Goal: Transaction & Acquisition: Purchase product/service

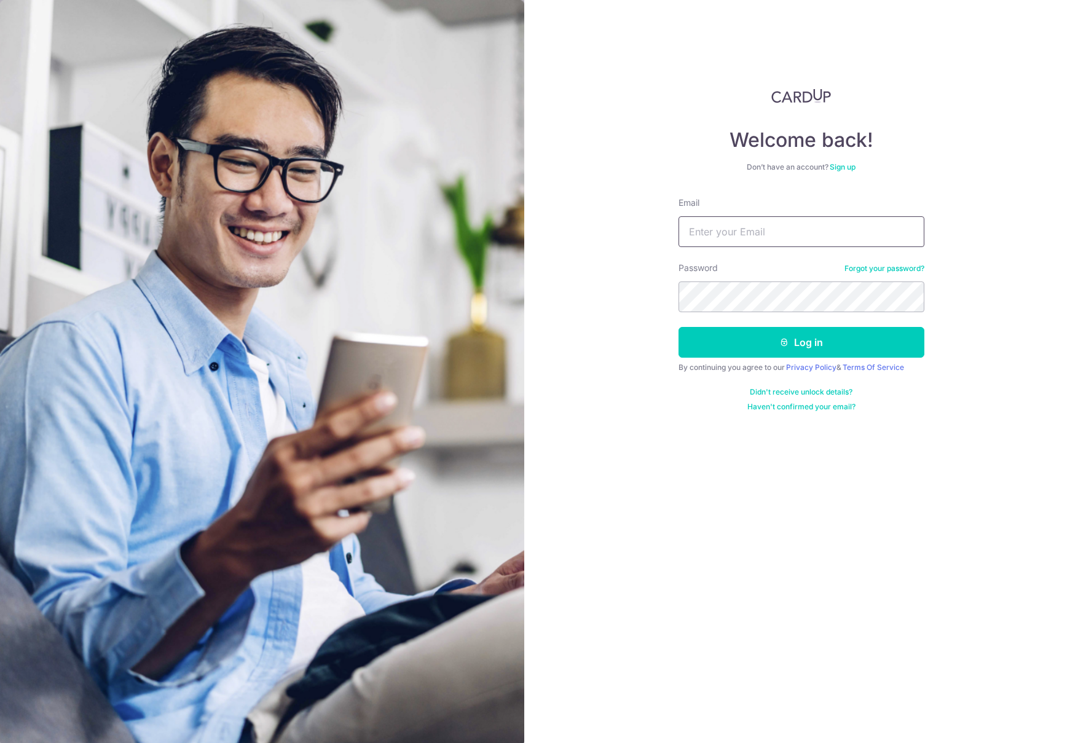
click at [729, 233] on input "Email" at bounding box center [801, 231] width 246 height 31
click at [796, 235] on input "haypiking@gmail./" at bounding box center [801, 231] width 246 height 31
type input "haypiking@gmail.com"
click at [678, 327] on button "Log in" at bounding box center [801, 342] width 246 height 31
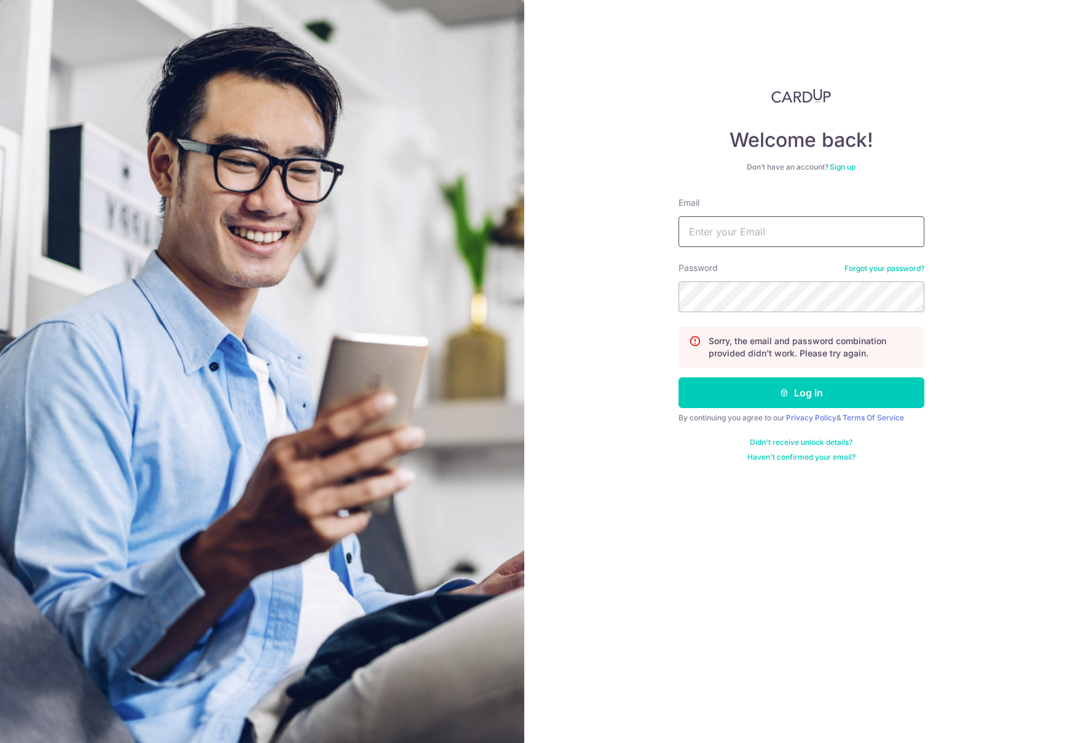
drag, startPoint x: 0, startPoint y: 0, endPoint x: 747, endPoint y: 228, distance: 780.6
click at [747, 228] on input "Email" at bounding box center [801, 231] width 246 height 31
type input "haypiking@gmail.com"
click at [678, 377] on button "Log in" at bounding box center [801, 392] width 246 height 31
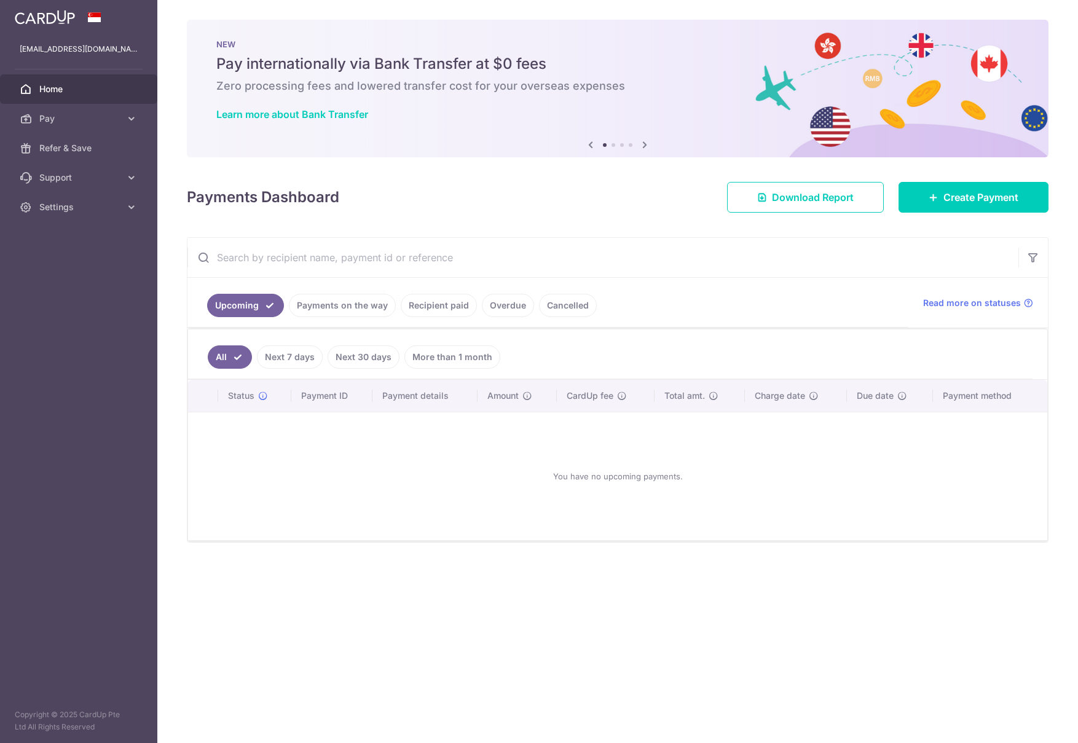
click at [332, 305] on link "Payments on the way" at bounding box center [342, 305] width 107 height 23
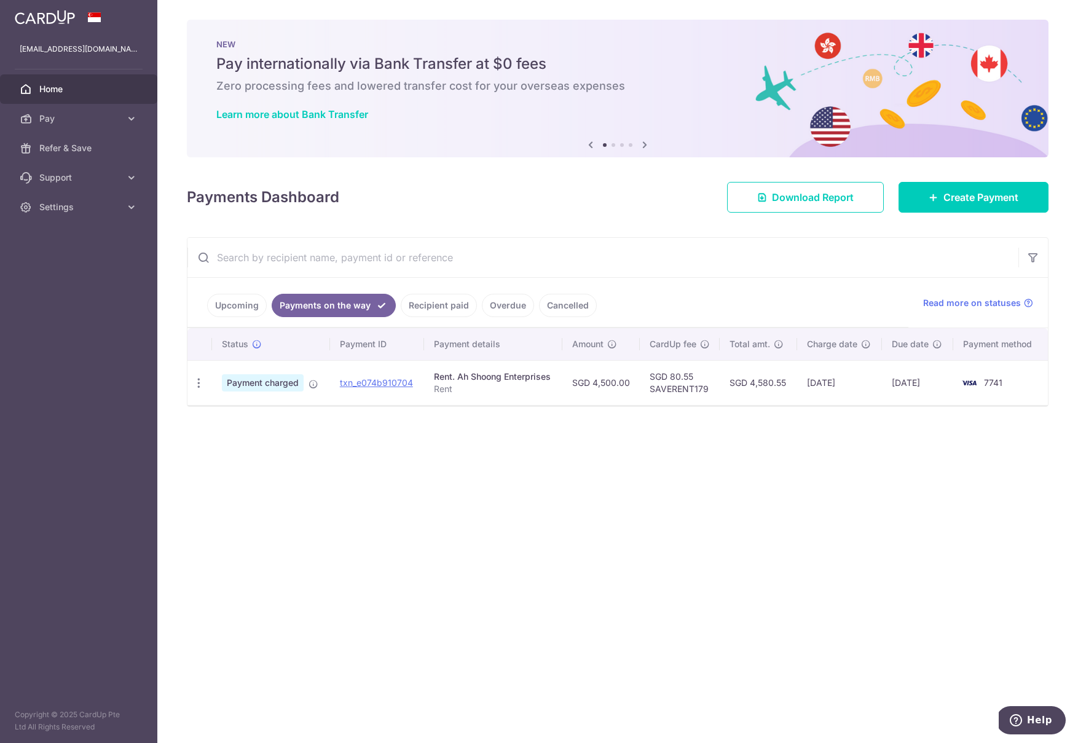
click at [439, 305] on link "Recipient paid" at bounding box center [439, 305] width 76 height 23
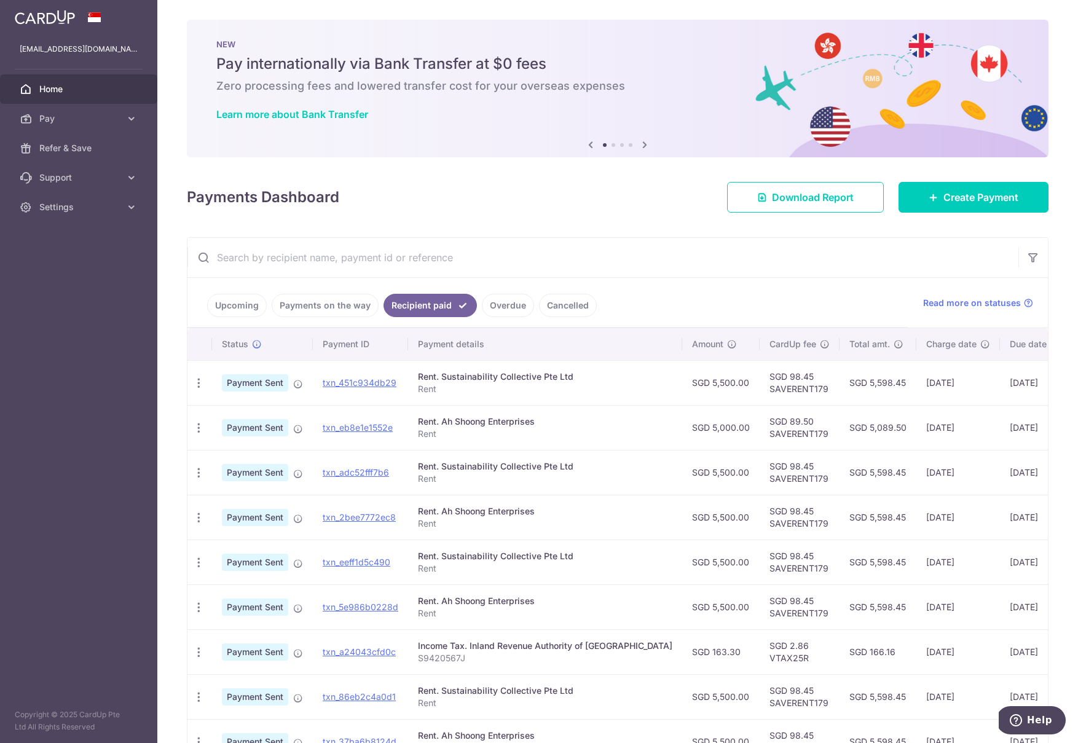
click at [339, 304] on link "Payments on the way" at bounding box center [325, 305] width 107 height 23
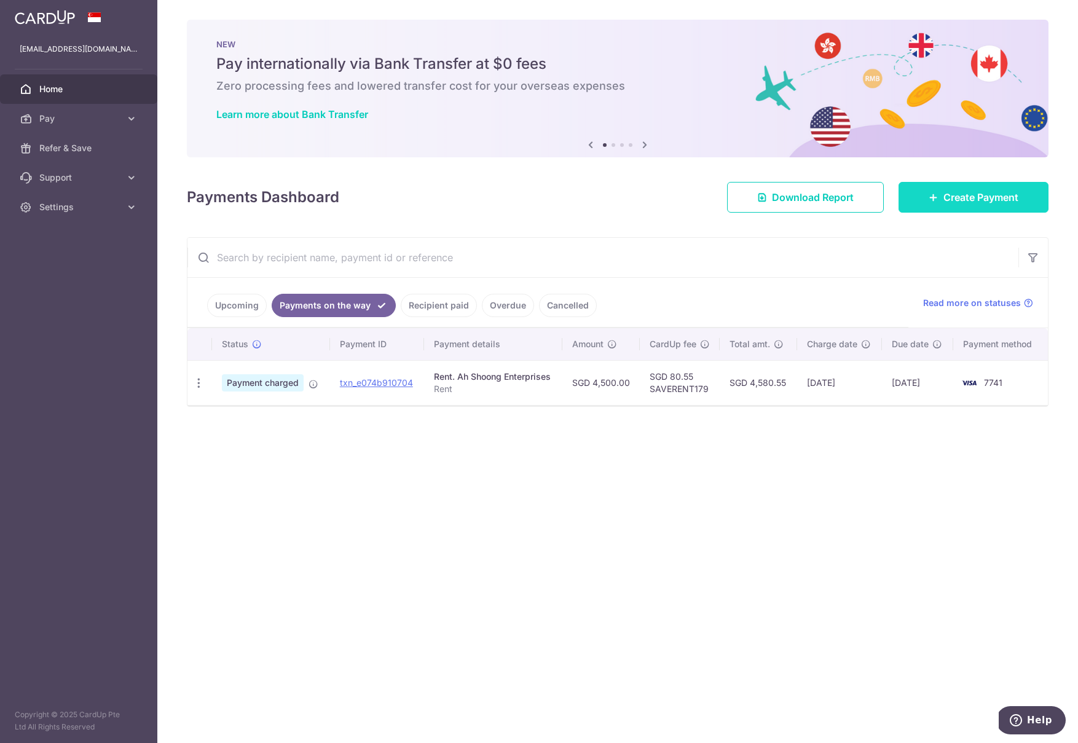
click at [956, 196] on span "Create Payment" at bounding box center [980, 197] width 75 height 15
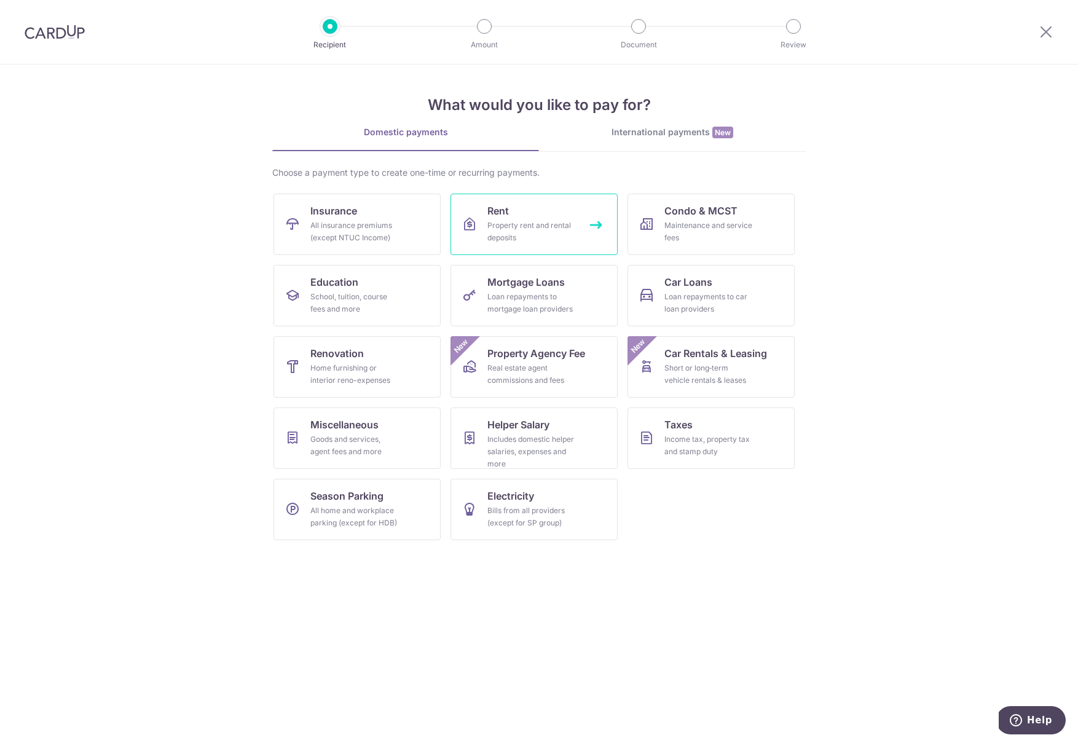
click at [520, 219] on div "Property rent and rental deposits" at bounding box center [531, 231] width 88 height 25
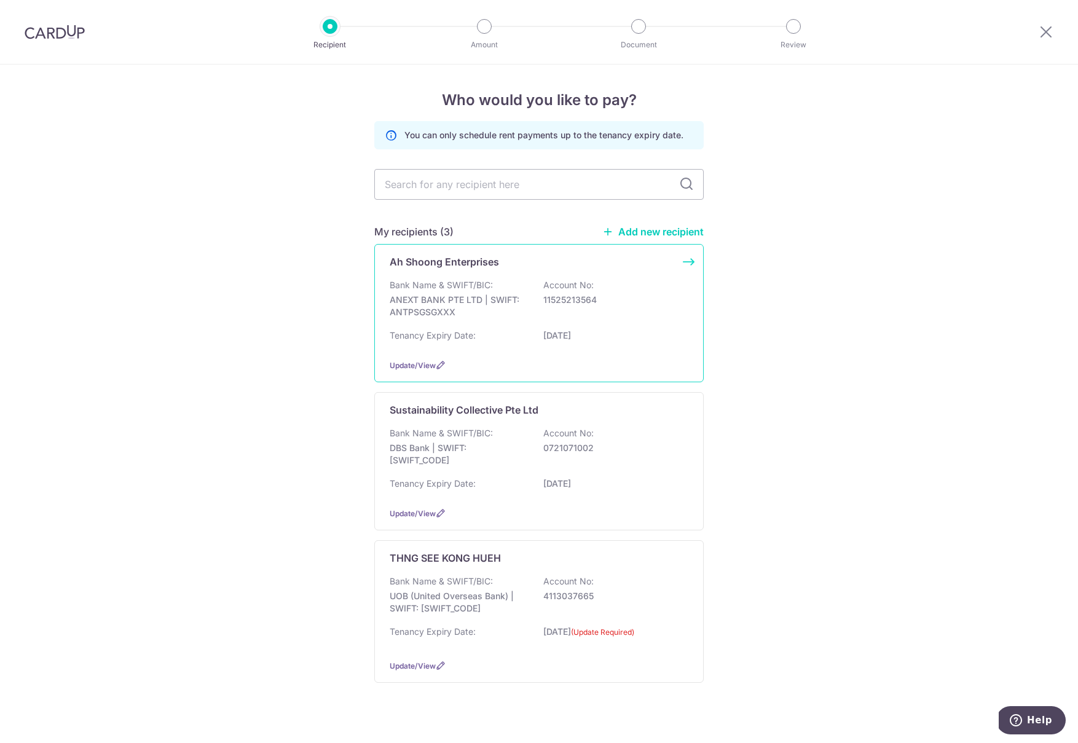
click at [508, 315] on p "ANEXT BANK PTE LTD | SWIFT: ANTPSGSGXXX" at bounding box center [459, 306] width 138 height 25
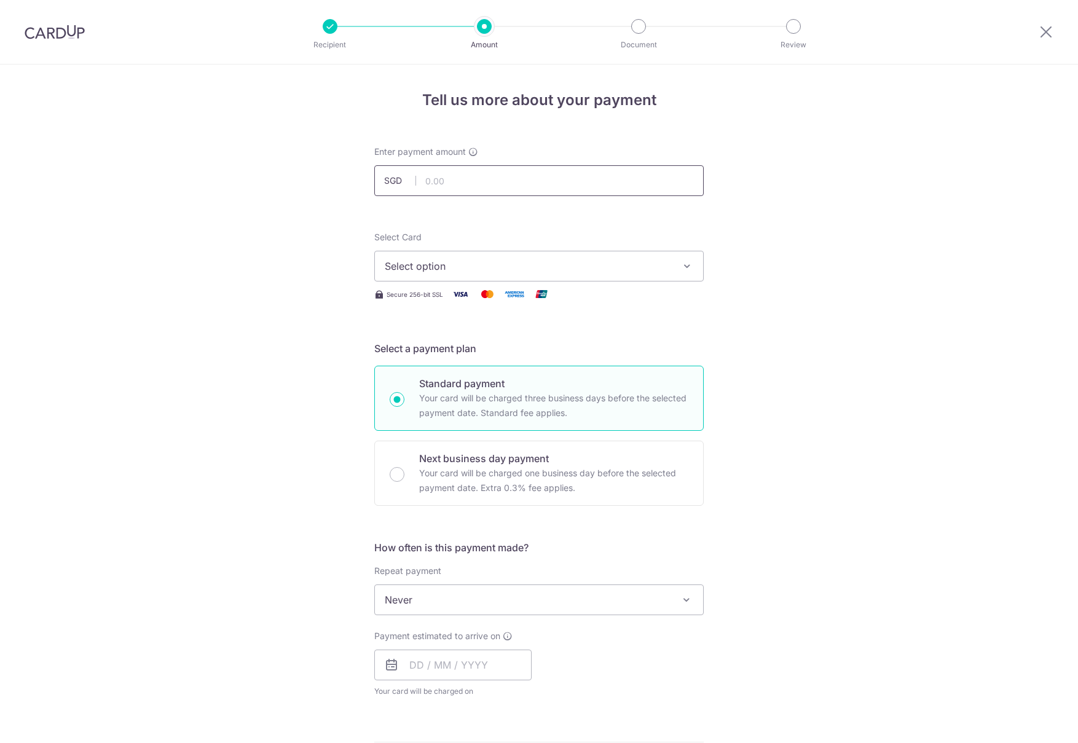
click at [458, 187] on input "text" at bounding box center [538, 180] width 329 height 31
type input "300.00"
click at [421, 284] on div "Select Card Select option Add credit card Your Cards **** 7500 **** 7741 **** 9…" at bounding box center [538, 266] width 329 height 71
click at [422, 267] on span "Select option" at bounding box center [528, 266] width 286 height 15
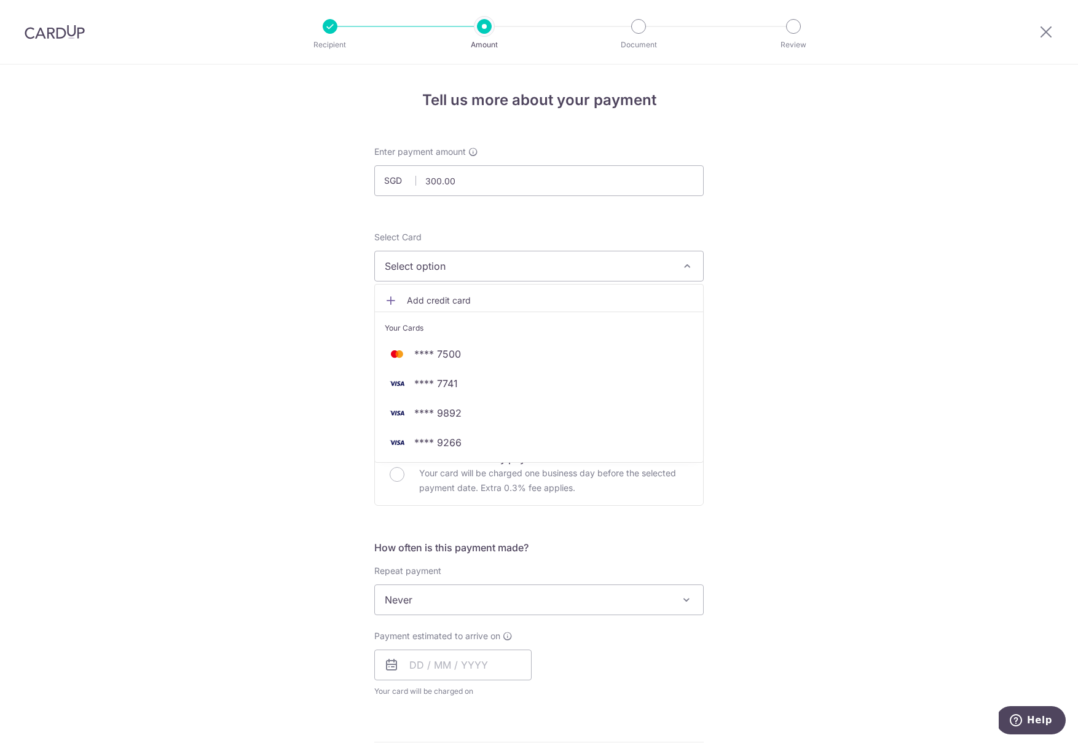
click at [430, 302] on span "Add credit card" at bounding box center [550, 300] width 286 height 12
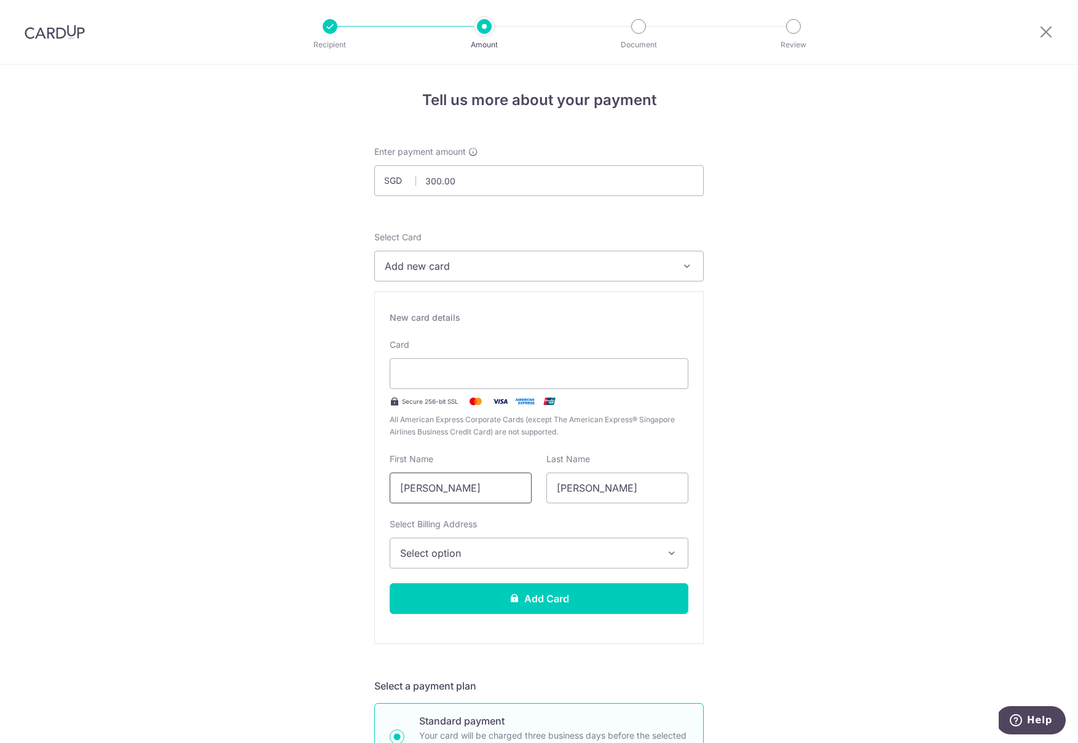
click at [445, 497] on input "Goh Wei He" at bounding box center [461, 488] width 142 height 31
click at [459, 557] on span "Select option" at bounding box center [528, 553] width 256 height 15
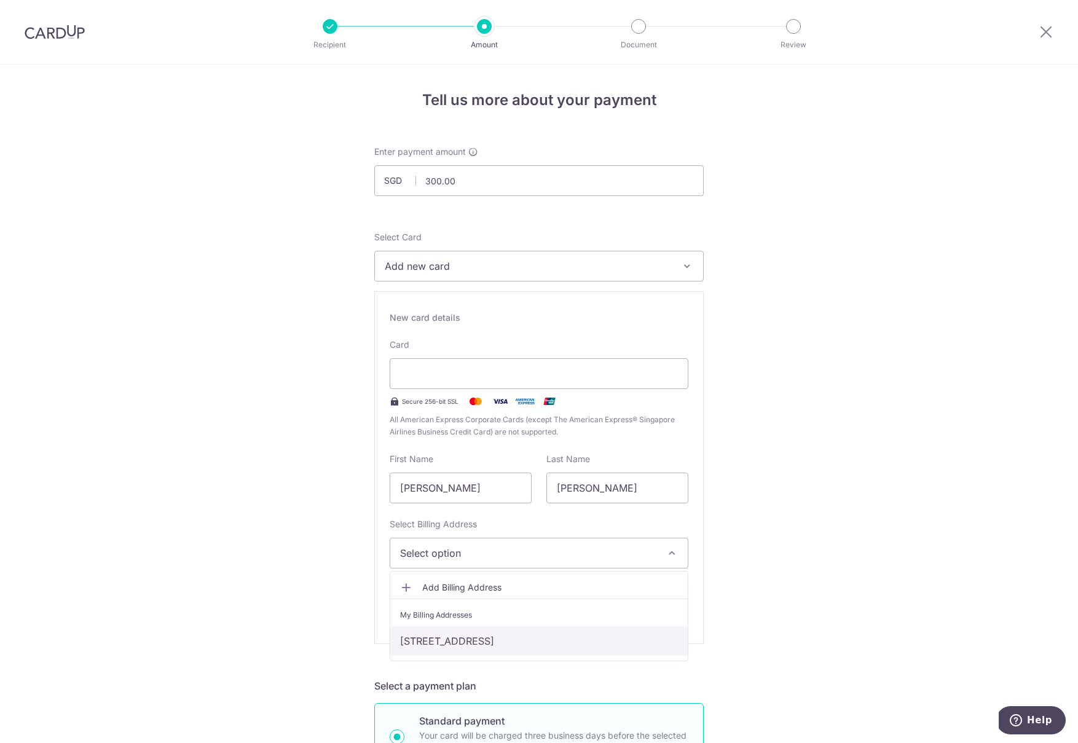
click at [434, 650] on link "533 Upp Cross St, Singapore, Singapore-050533" at bounding box center [538, 640] width 297 height 29
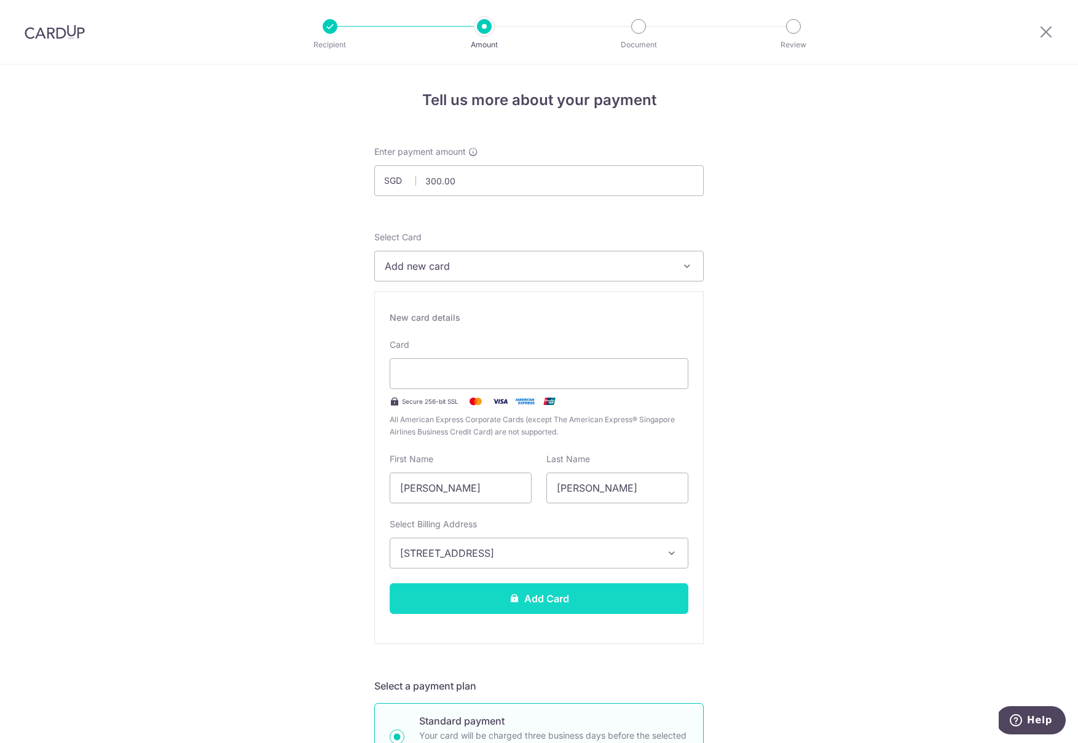
click at [477, 599] on button "Add Card" at bounding box center [539, 598] width 299 height 31
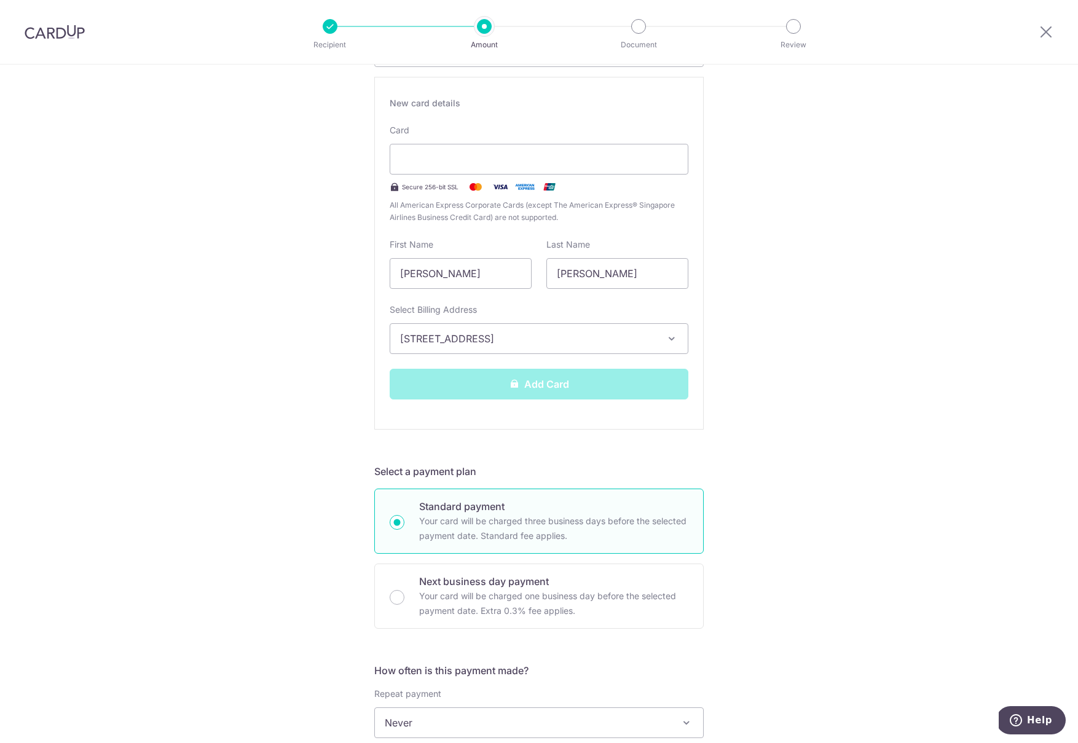
scroll to position [664, 0]
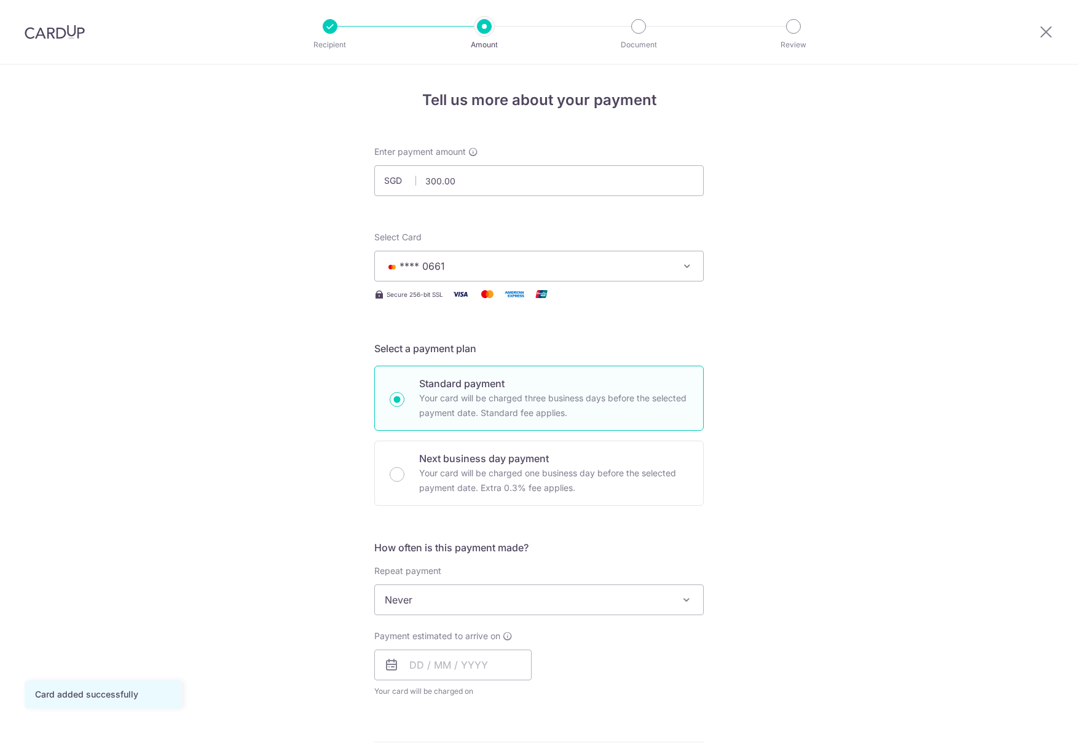
scroll to position [304, 0]
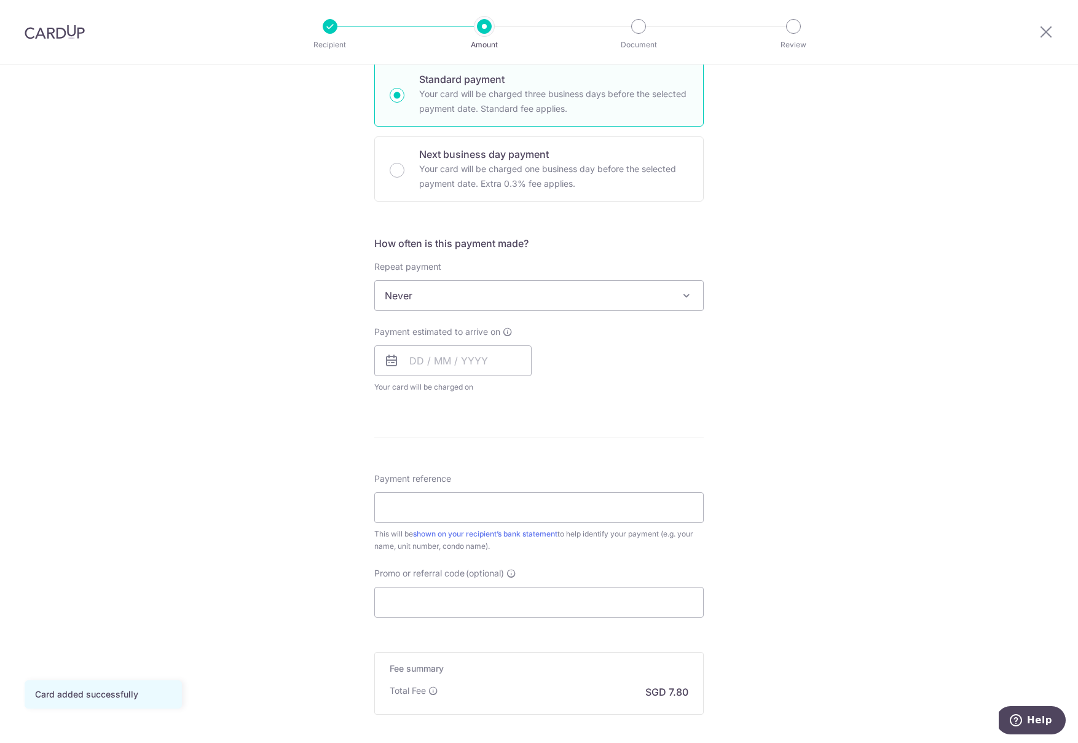
click at [460, 271] on div "Repeat payment Never Every week Every month Every quarter Every half a year Nev…" at bounding box center [538, 286] width 329 height 50
click at [408, 363] on input "text" at bounding box center [452, 360] width 157 height 31
click at [523, 465] on link "12" at bounding box center [522, 473] width 20 height 20
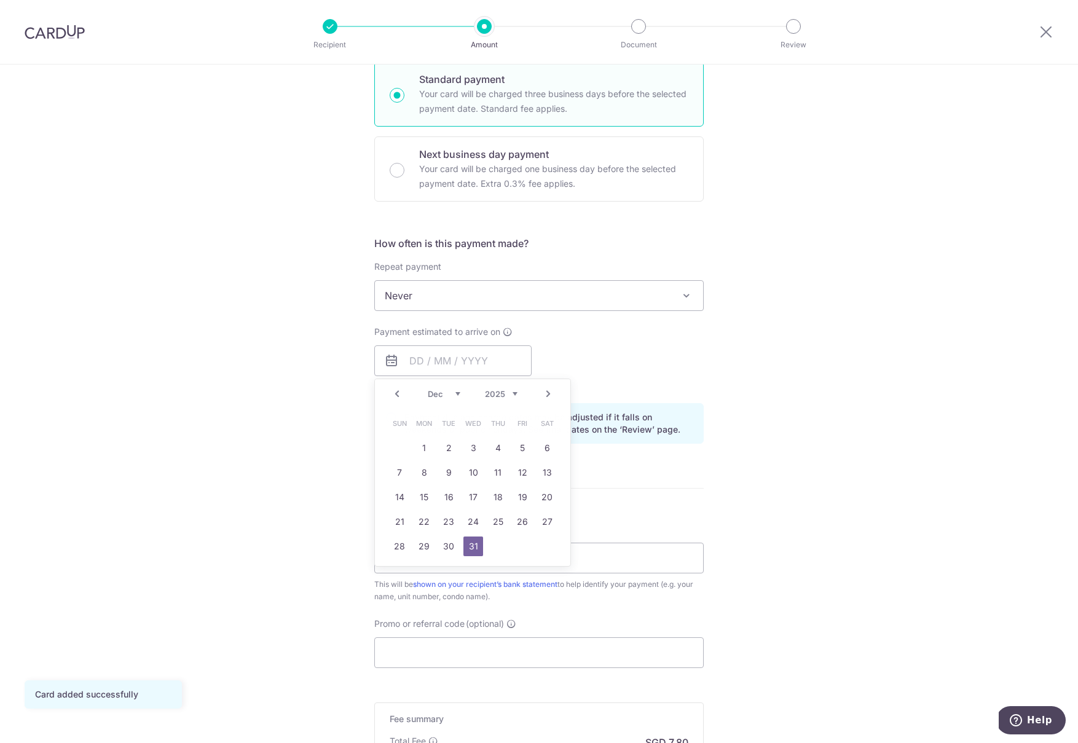
type input "12/09/2025"
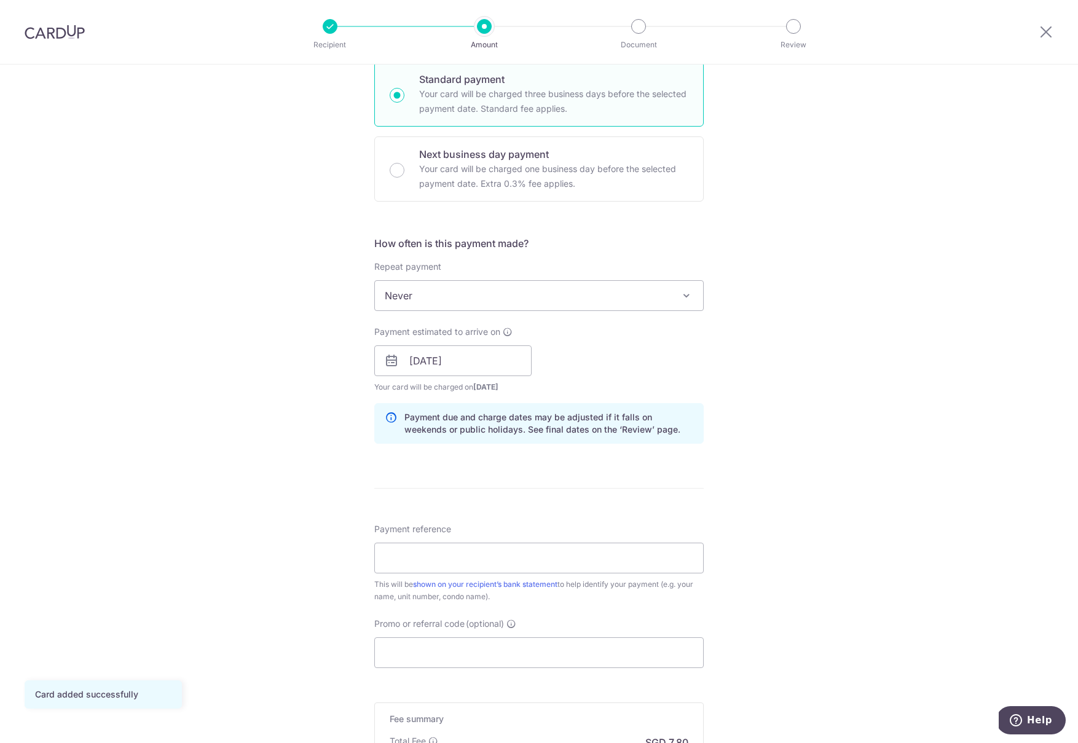
scroll to position [393, 0]
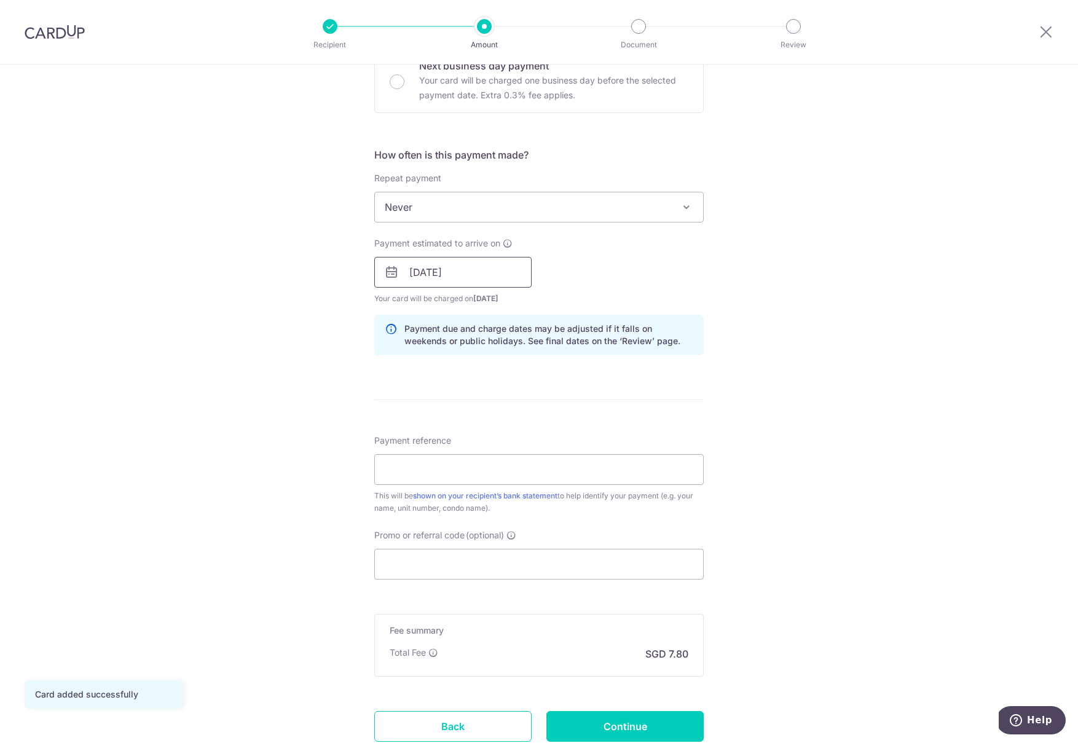
click at [445, 273] on input "12/09/2025" at bounding box center [452, 272] width 157 height 31
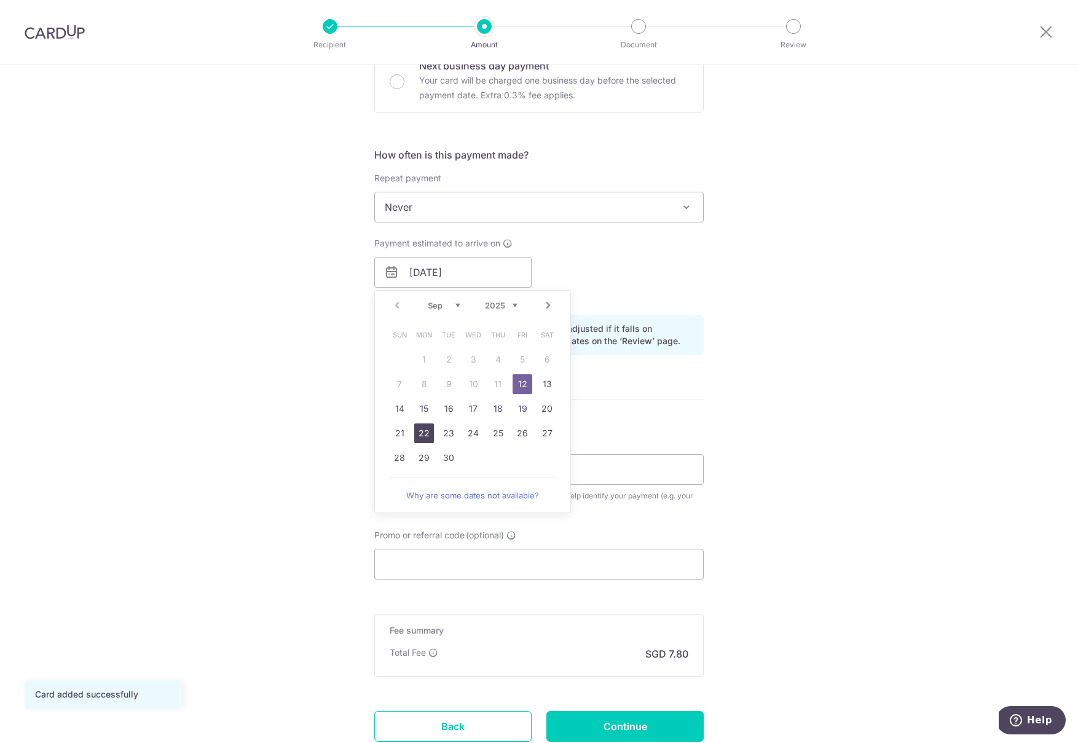
click at [288, 472] on div "Tell us more about your payment Enter payment amount SGD 300.00 300.00 Card add…" at bounding box center [539, 253] width 1078 height 1162
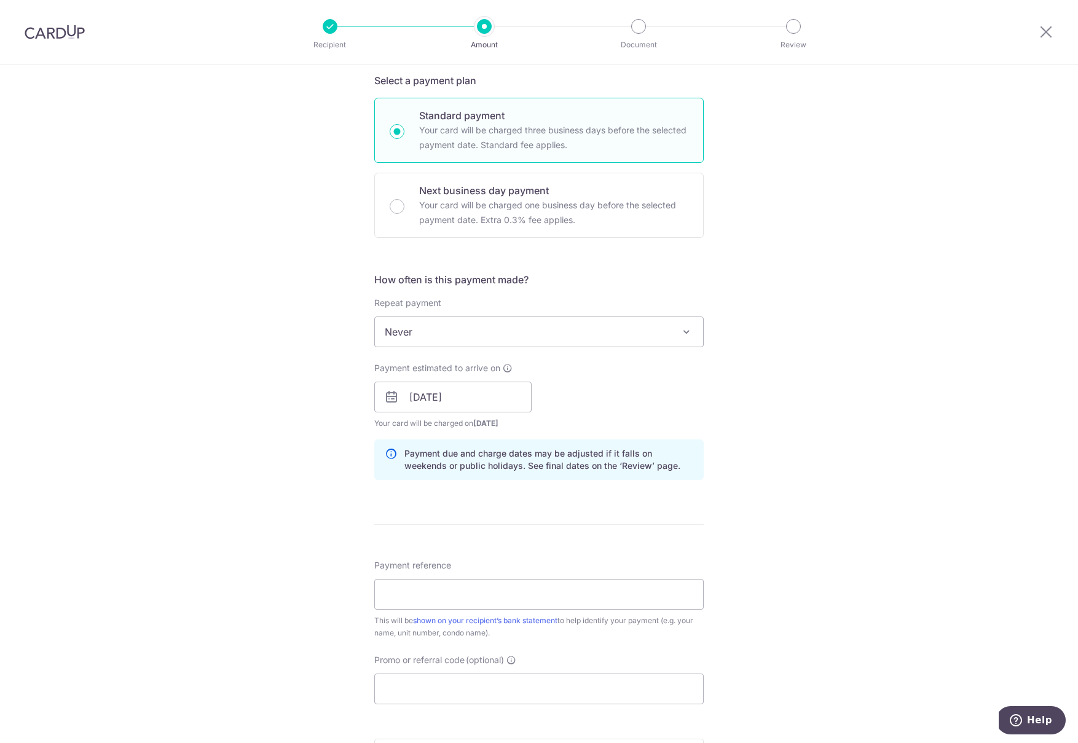
scroll to position [480, 0]
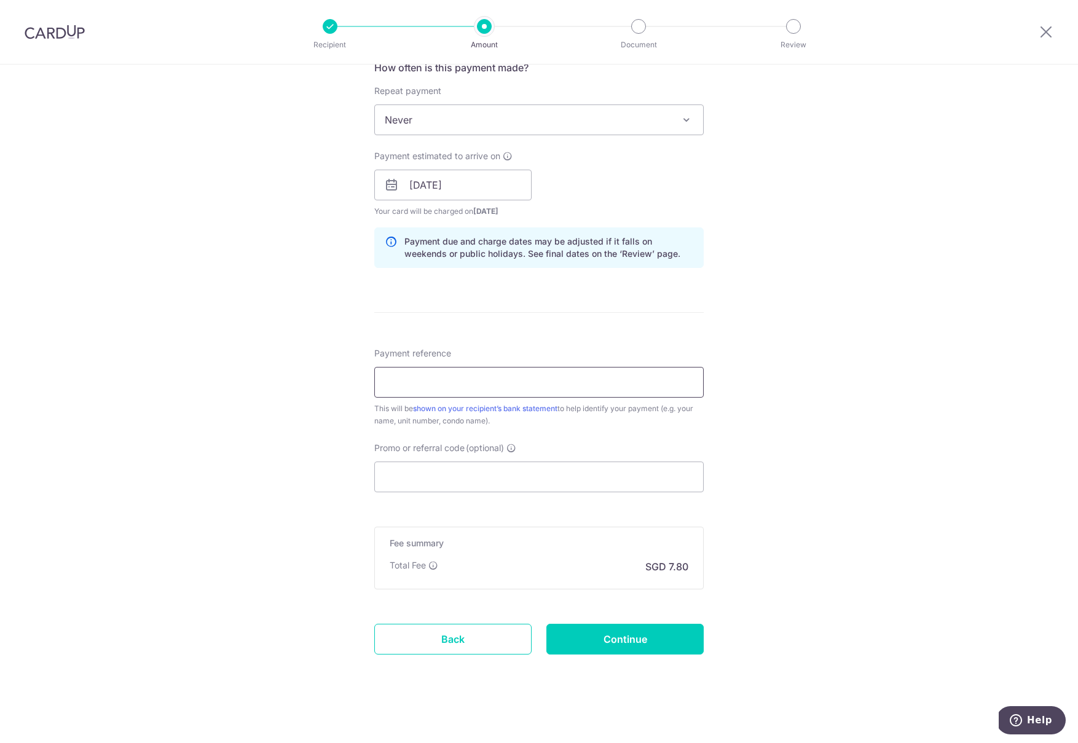
click at [482, 382] on input "Payment reference" at bounding box center [538, 382] width 329 height 31
click at [447, 476] on input "Promo or referral code (optional)" at bounding box center [538, 476] width 329 height 31
paste input "SAVERENT179"
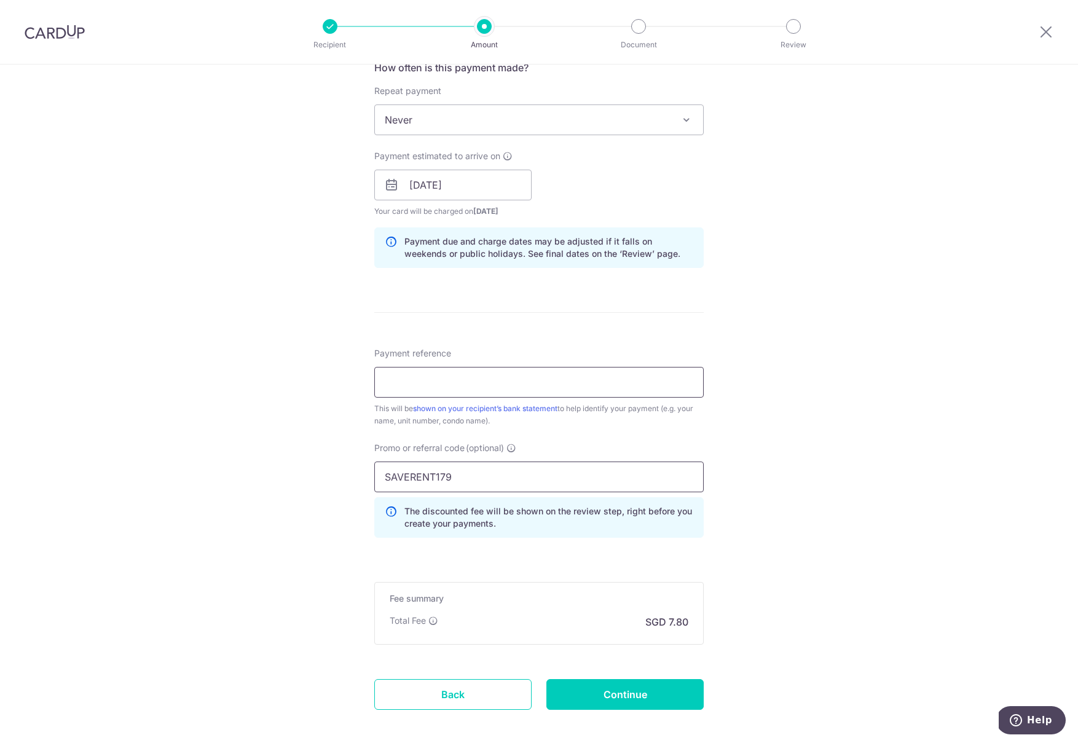
type input "SAVERENT179"
click at [460, 377] on input "Payment reference" at bounding box center [538, 382] width 329 height 31
type input "T"
type input "Rent"
click at [626, 679] on input "Continue" at bounding box center [624, 694] width 157 height 31
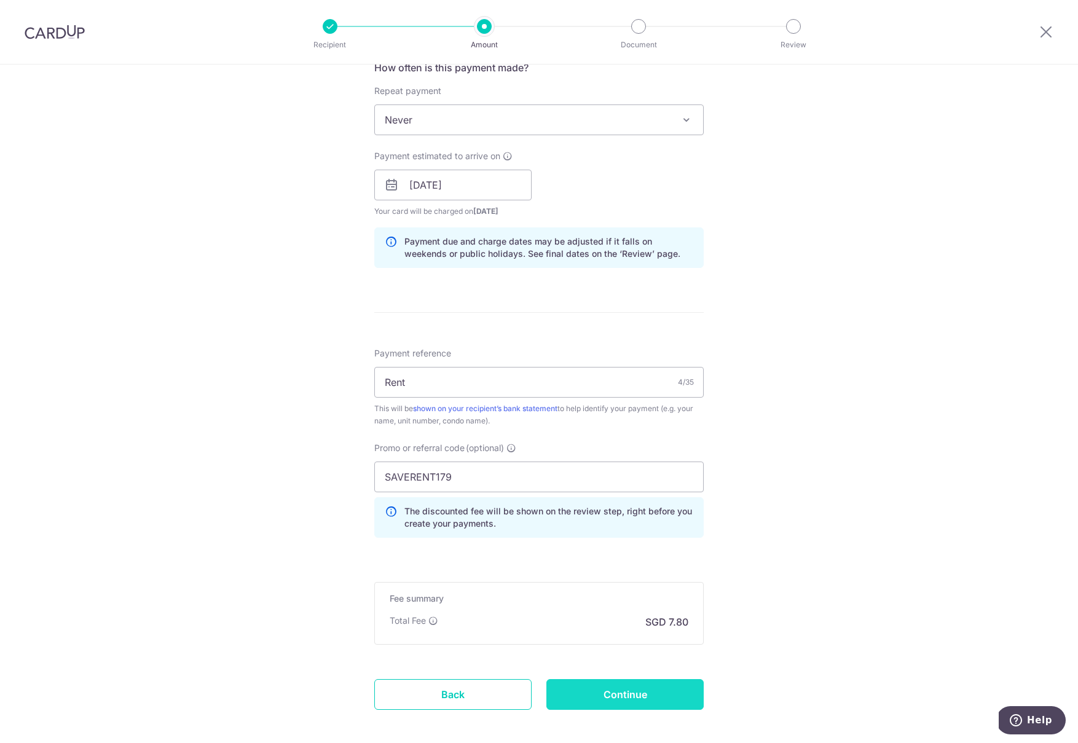
type input "Create Schedule"
click at [626, 696] on div "Create Schedule" at bounding box center [625, 694] width 172 height 31
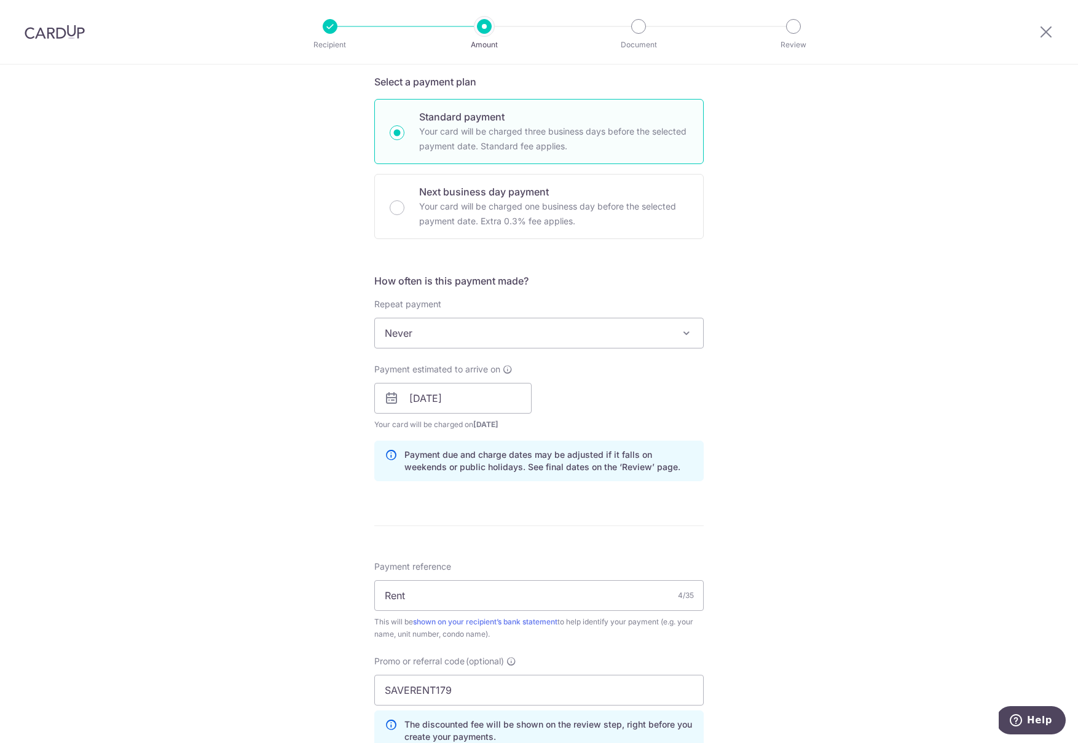
scroll to position [0, 0]
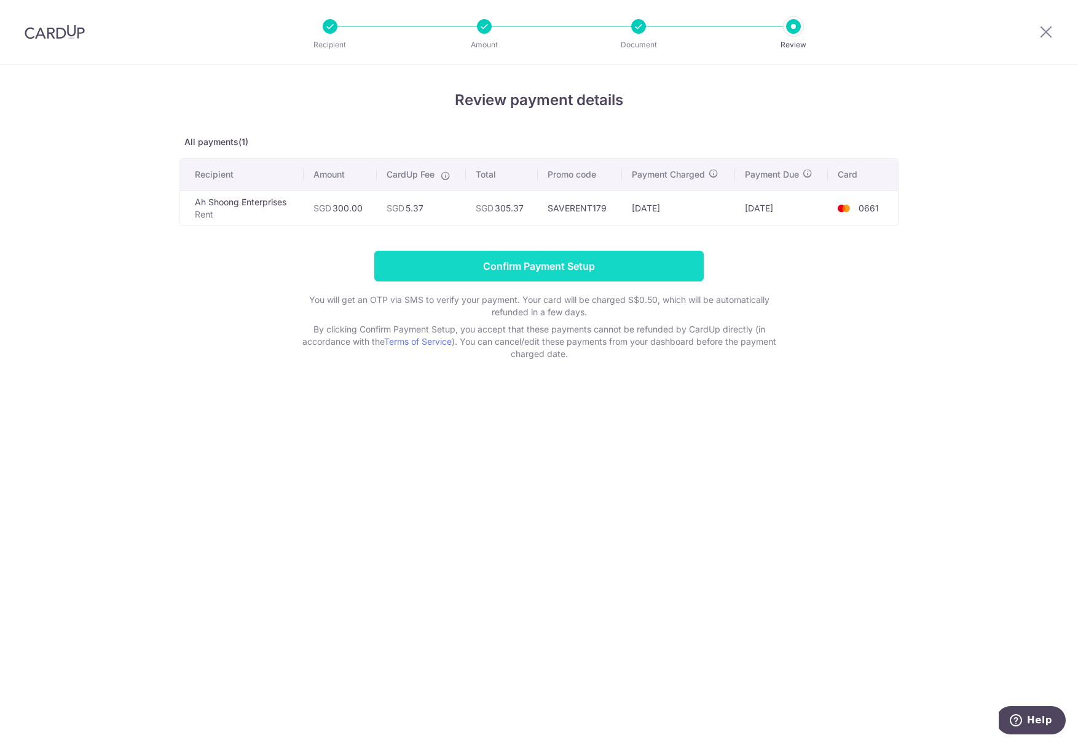
click at [564, 264] on input "Confirm Payment Setup" at bounding box center [538, 266] width 329 height 31
